Goal: Task Accomplishment & Management: Use online tool/utility

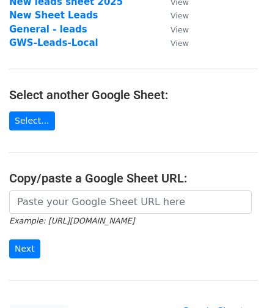
scroll to position [135, 0]
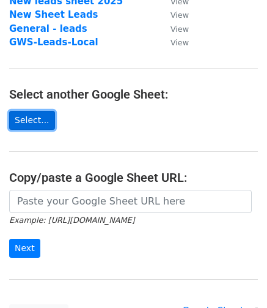
click at [31, 122] on link "Select..." at bounding box center [32, 120] width 46 height 19
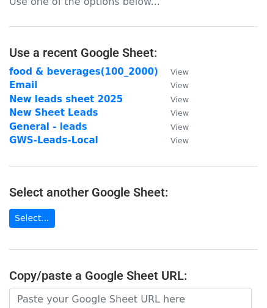
scroll to position [0, 0]
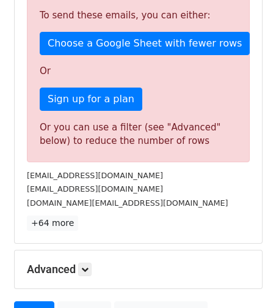
scroll to position [288, 0]
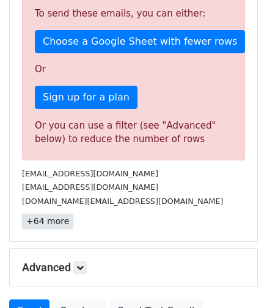
click at [38, 218] on link "+64 more" at bounding box center [47, 220] width 51 height 15
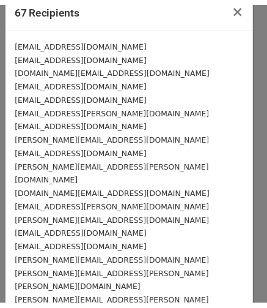
scroll to position [0, 0]
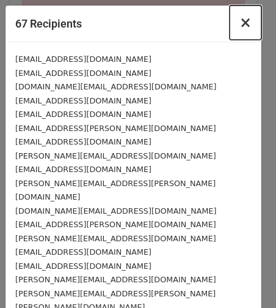
click at [240, 19] on span "×" at bounding box center [246, 22] width 12 height 17
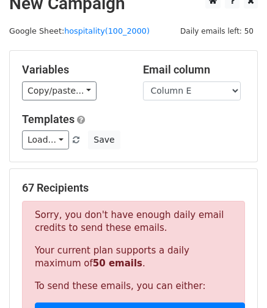
scroll to position [15, 0]
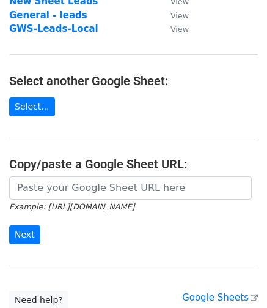
scroll to position [165, 0]
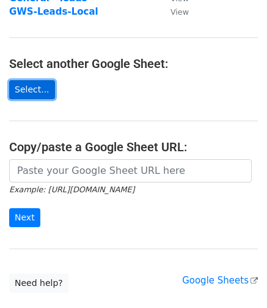
click at [40, 92] on link "Select..." at bounding box center [32, 89] width 46 height 19
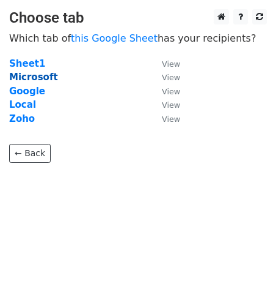
click at [24, 76] on strong "Microsoft" at bounding box center [33, 77] width 49 height 11
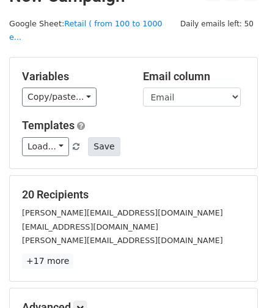
scroll to position [13, 0]
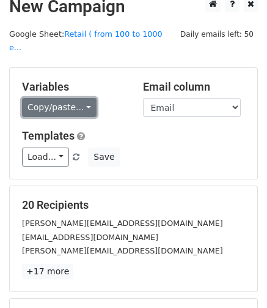
click at [48, 98] on link "Copy/paste..." at bounding box center [59, 107] width 75 height 19
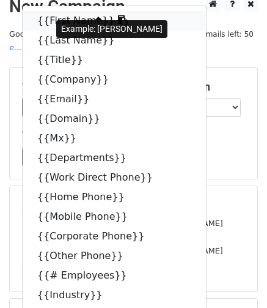
click at [49, 11] on link "{{First Name}}" at bounding box center [114, 21] width 183 height 20
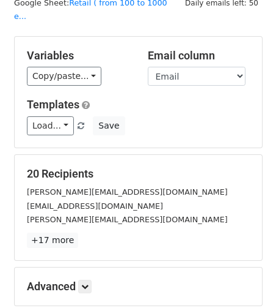
scroll to position [45, 0]
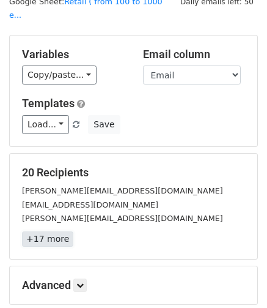
click at [61, 231] on link "+17 more" at bounding box center [47, 238] width 51 height 15
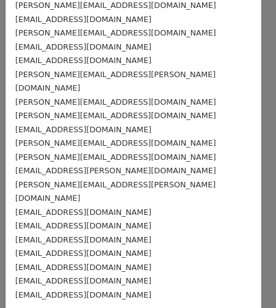
scroll to position [55, 0]
